Goal: Book appointment/travel/reservation

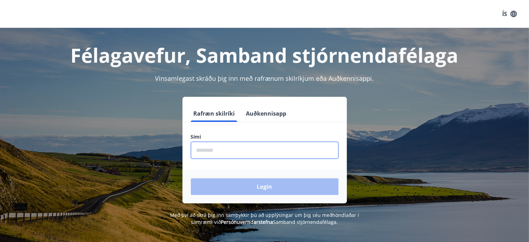
click at [237, 152] on input "phone" at bounding box center [265, 150] width 148 height 17
type input "********"
click at [191, 178] on button "Login" at bounding box center [265, 186] width 148 height 17
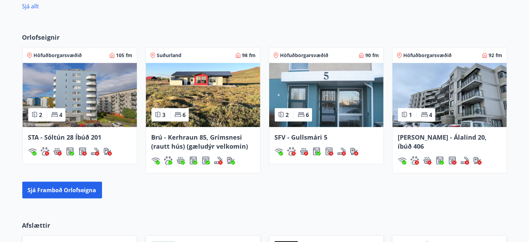
scroll to position [457, 0]
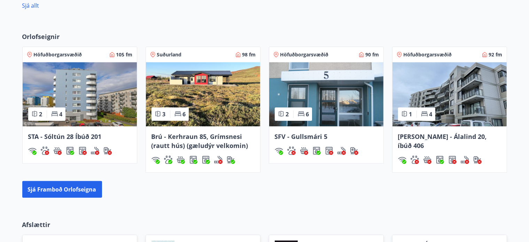
click at [54, 54] on span "Höfuðborgarsvæðið" at bounding box center [58, 54] width 48 height 7
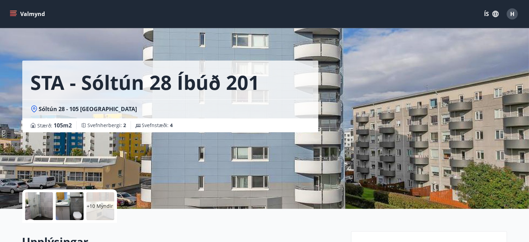
click at [29, 10] on button "Valmynd" at bounding box center [27, 14] width 39 height 13
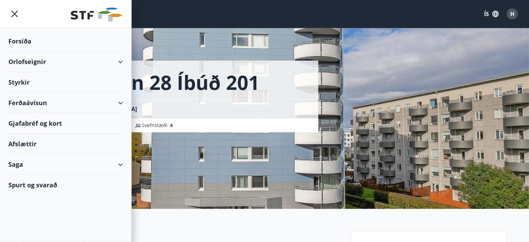
click at [26, 56] on div "Orlofseignir" at bounding box center [65, 61] width 114 height 21
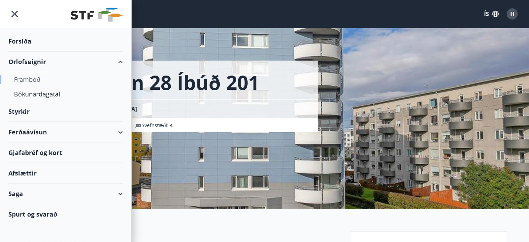
click at [33, 78] on div "Framboð" at bounding box center [65, 79] width 103 height 15
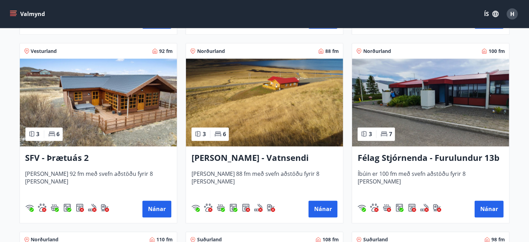
scroll to position [1248, 0]
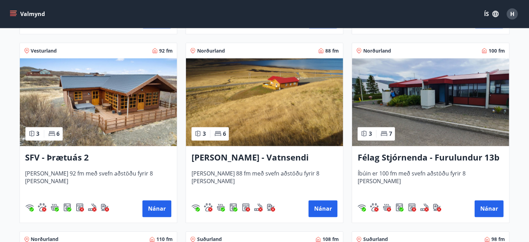
click at [15, 173] on div "Vesturland 92 fm 3 6 SFV - Þrætuás 2 Húsið er 92 fm með svefn aðstöðu fyrir 8 m…" at bounding box center [94, 128] width 166 height 189
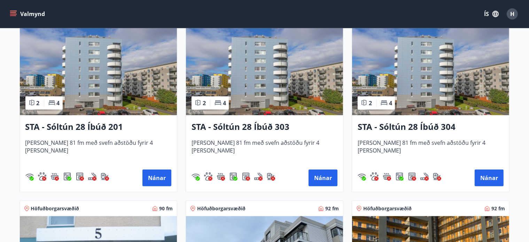
scroll to position [716, 0]
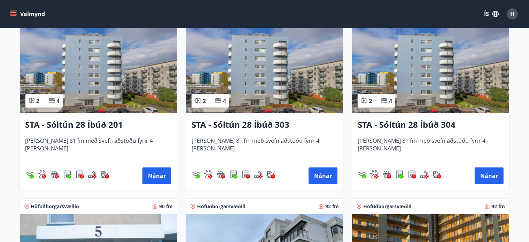
click at [56, 100] on div "4" at bounding box center [53, 101] width 11 height 8
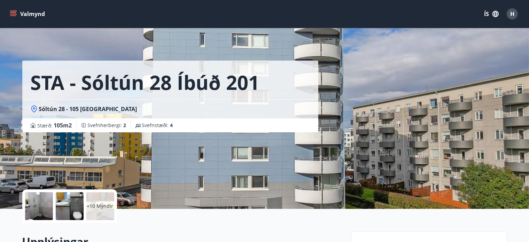
click at [34, 203] on div at bounding box center [39, 206] width 28 height 28
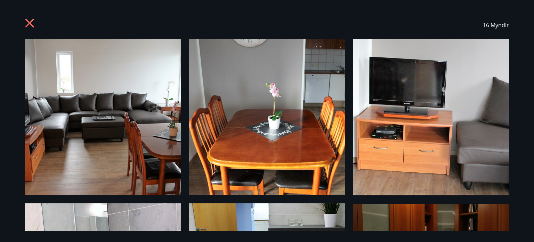
click at [100, 118] on img at bounding box center [103, 117] width 156 height 156
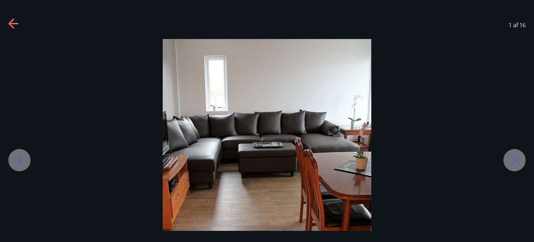
click at [509, 156] on div at bounding box center [515, 160] width 22 height 22
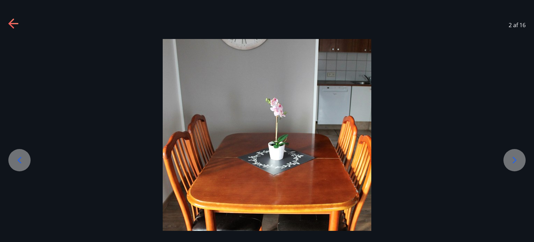
click at [509, 156] on div at bounding box center [515, 160] width 22 height 22
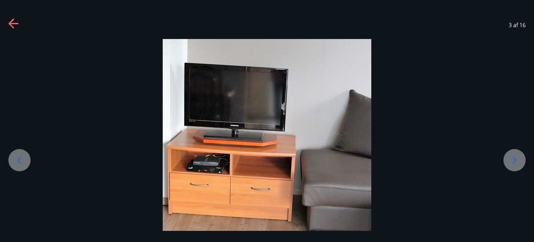
click at [509, 156] on div at bounding box center [515, 160] width 22 height 22
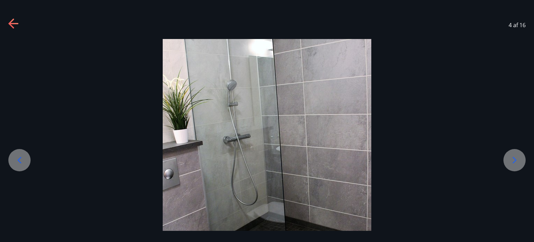
click at [509, 156] on div at bounding box center [515, 160] width 22 height 22
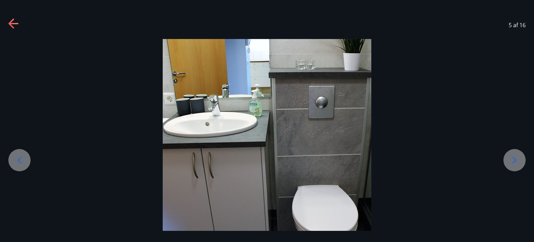
click at [509, 156] on div at bounding box center [515, 160] width 22 height 22
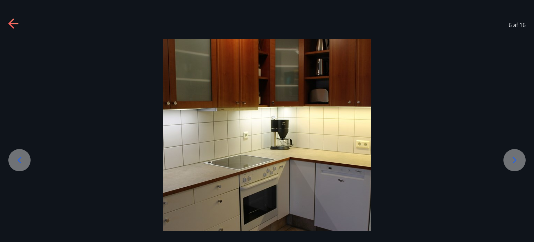
click at [509, 156] on div at bounding box center [515, 160] width 22 height 22
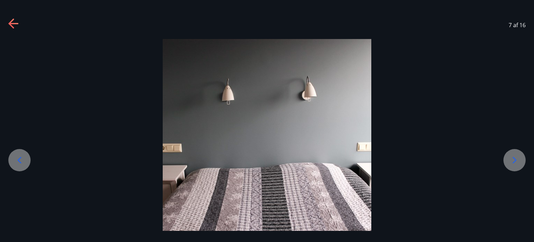
click at [509, 156] on div at bounding box center [515, 160] width 22 height 22
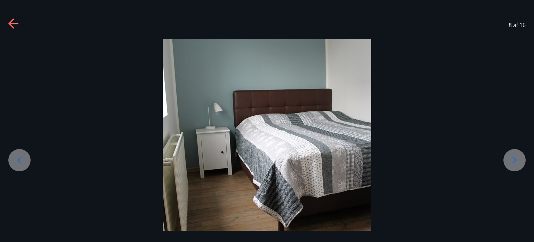
click at [509, 156] on div at bounding box center [515, 160] width 22 height 22
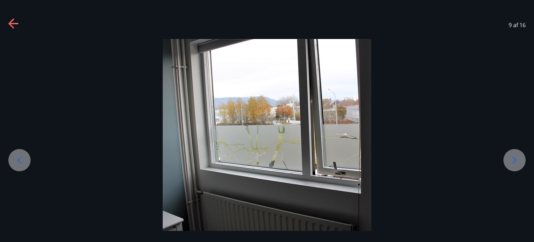
click at [509, 156] on div at bounding box center [515, 160] width 22 height 22
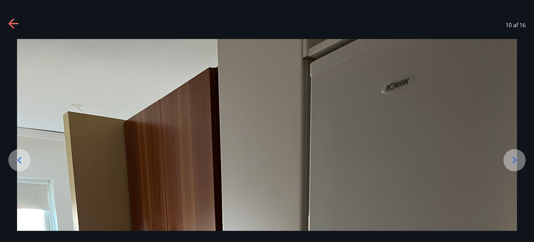
click at [509, 156] on div at bounding box center [515, 160] width 22 height 22
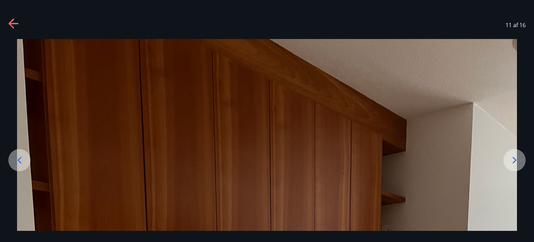
click at [509, 156] on div at bounding box center [515, 160] width 22 height 22
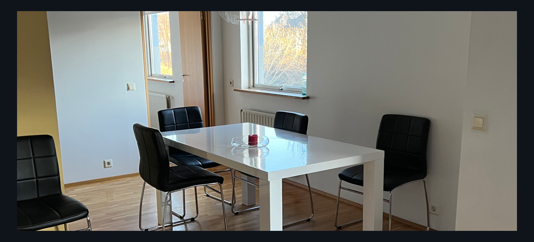
click at [2, 117] on div at bounding box center [267, 158] width 534 height 667
click at [25, 112] on img at bounding box center [267, 158] width 500 height 667
click at [9, 126] on div at bounding box center [267, 158] width 534 height 667
click at [511, 144] on img at bounding box center [267, 158] width 500 height 667
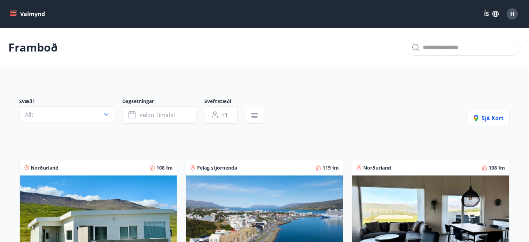
click at [14, 11] on icon "menu" at bounding box center [14, 11] width 8 height 1
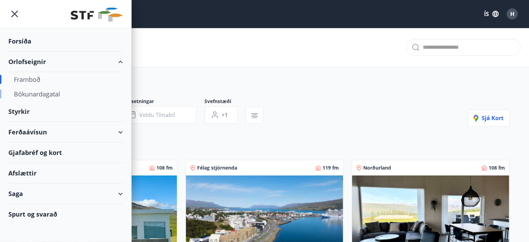
click at [44, 92] on div "Bókunardagatal" at bounding box center [65, 94] width 103 height 15
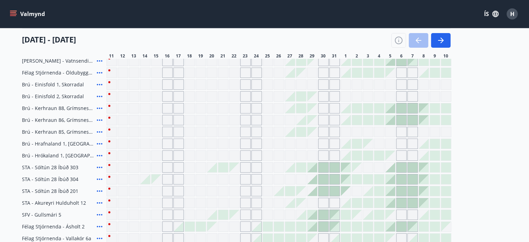
scroll to position [164, 0]
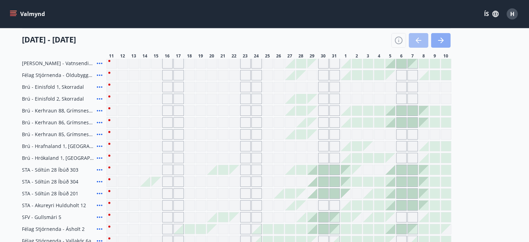
click at [439, 41] on icon "button" at bounding box center [440, 40] width 8 height 8
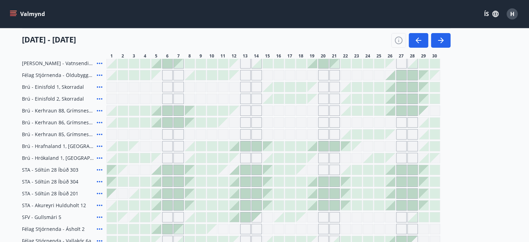
click at [380, 181] on div at bounding box center [379, 182] width 10 height 10
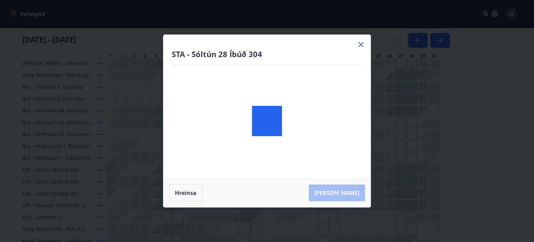
click at [388, 182] on body "Valmynd ÍS H Bókunardagatal Svæði Allt Dagsetningar Veldu tímabil Svefnstæði +1…" at bounding box center [267, 119] width 534 height 566
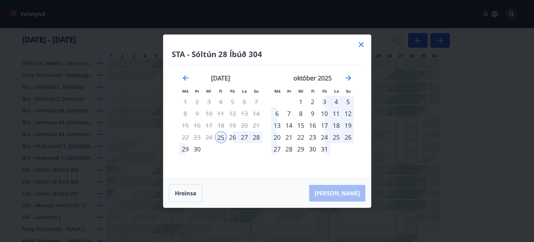
click at [231, 136] on div "26" at bounding box center [233, 137] width 12 height 12
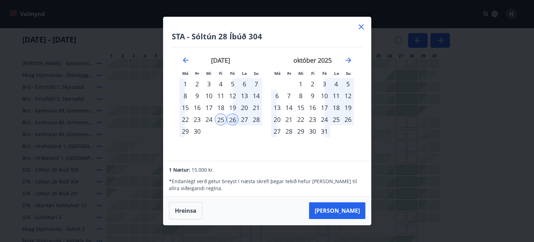
click at [360, 28] on icon at bounding box center [361, 26] width 5 height 5
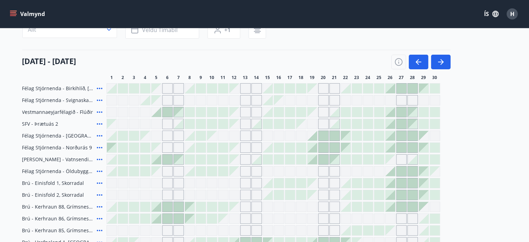
scroll to position [0, 0]
